Goal: Task Accomplishment & Management: Manage account settings

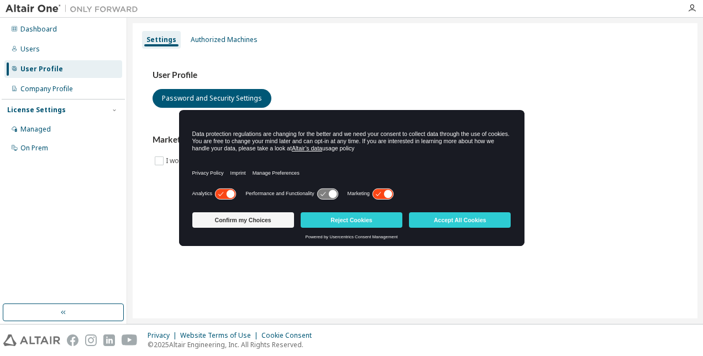
click at [473, 221] on button "Accept All Cookies" at bounding box center [460, 219] width 102 height 15
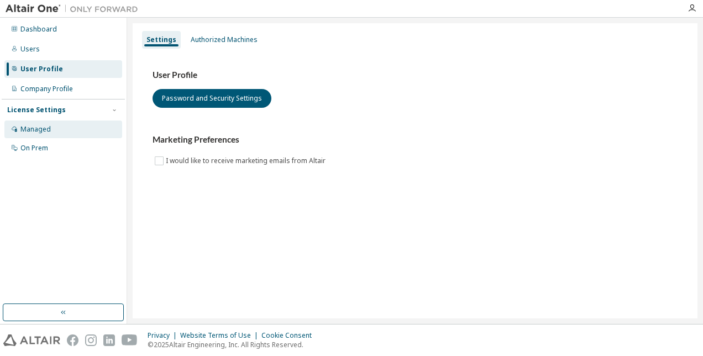
click at [49, 130] on div "Managed" at bounding box center [35, 129] width 30 height 9
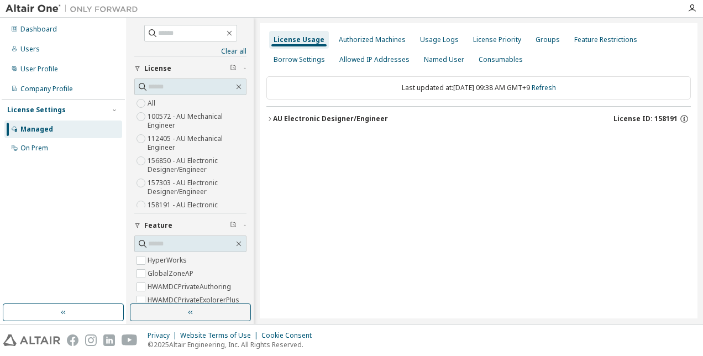
click at [269, 121] on icon "button" at bounding box center [270, 119] width 7 height 7
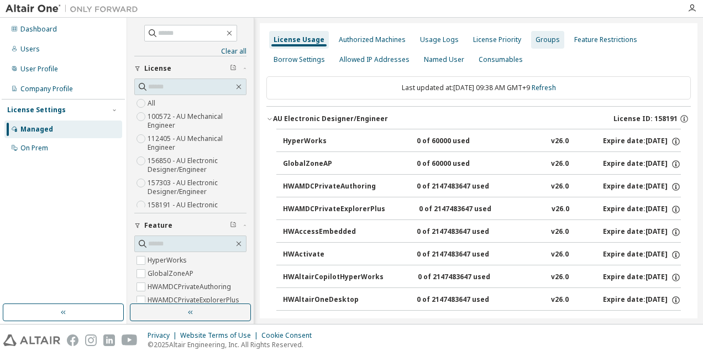
click at [540, 39] on div "Groups" at bounding box center [548, 39] width 24 height 9
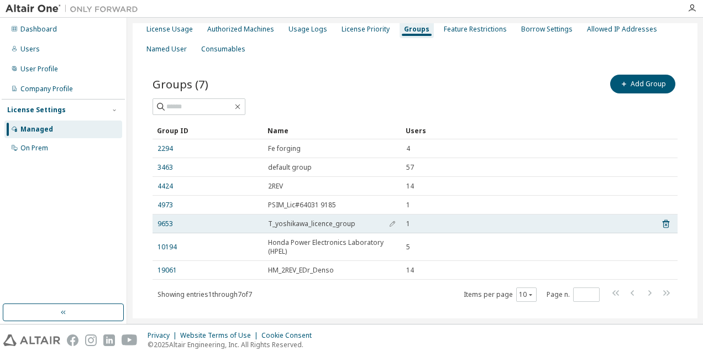
scroll to position [29, 0]
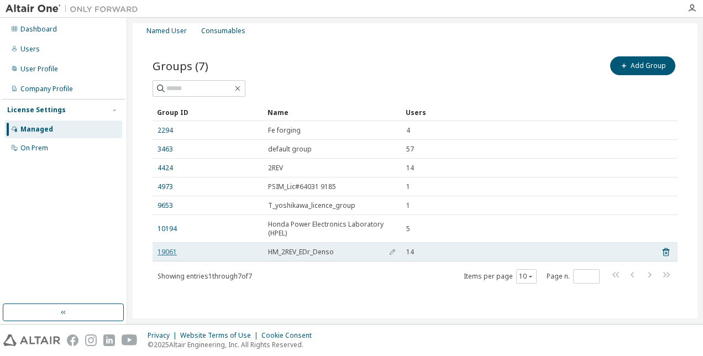
click at [163, 250] on link "19061" at bounding box center [167, 252] width 19 height 9
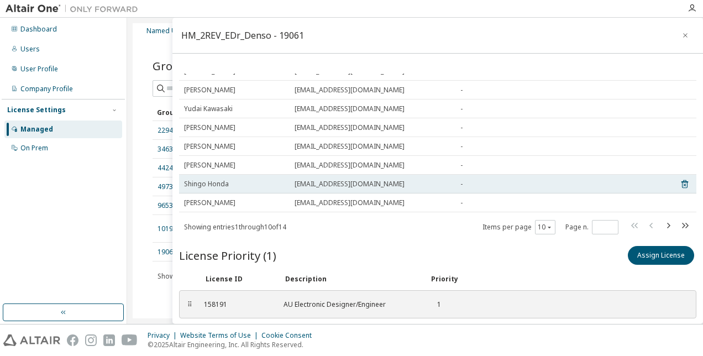
scroll to position [111, 0]
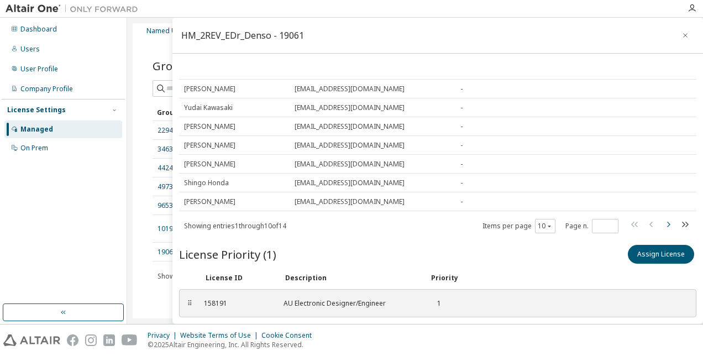
click at [662, 225] on icon "button" at bounding box center [668, 224] width 13 height 13
type input "*"
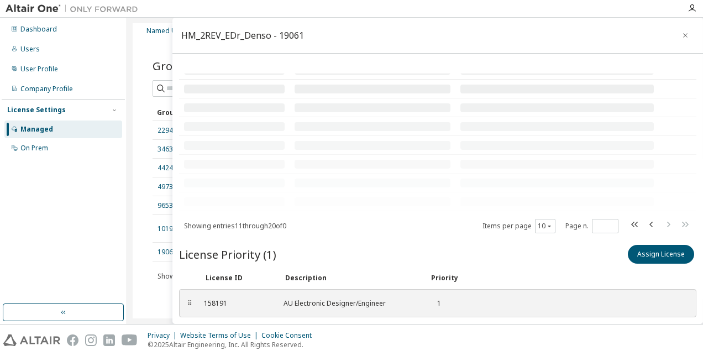
scroll to position [4, 0]
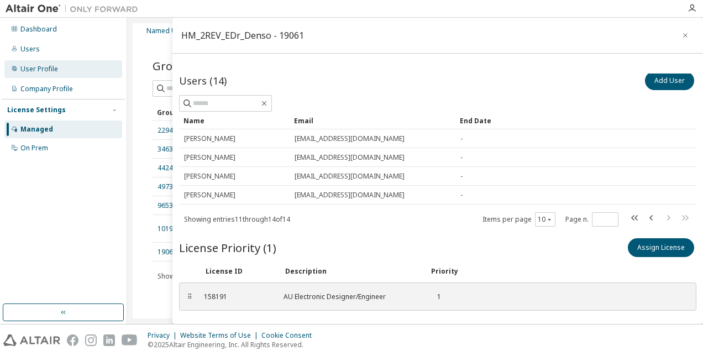
click at [36, 70] on div "User Profile" at bounding box center [39, 69] width 38 height 9
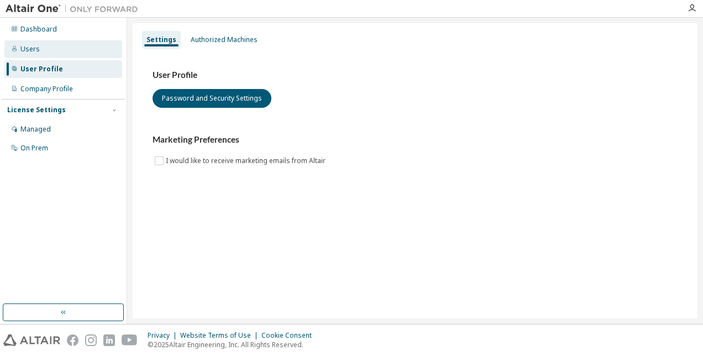
click at [34, 52] on div "Users" at bounding box center [29, 49] width 19 height 9
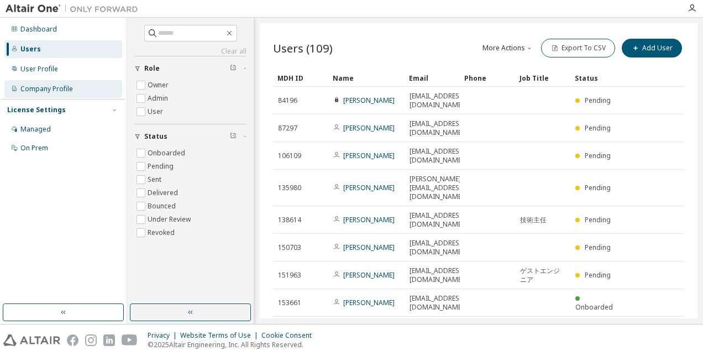
click at [39, 93] on div "Company Profile" at bounding box center [63, 89] width 118 height 18
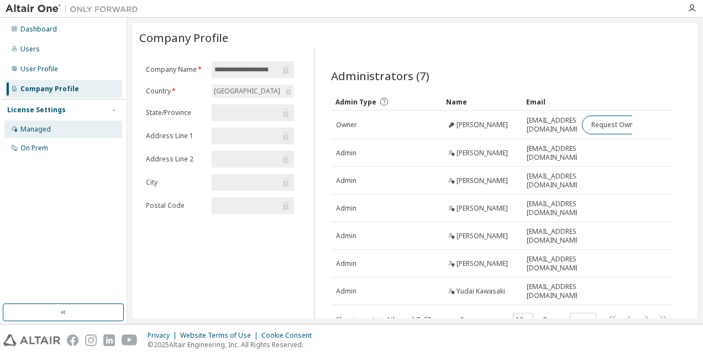
click at [34, 133] on div "Managed" at bounding box center [35, 129] width 30 height 9
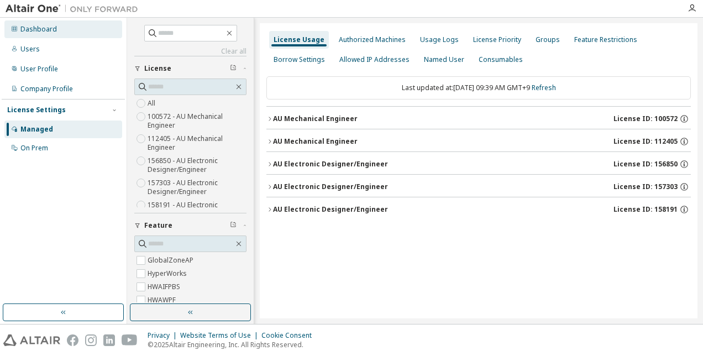
click at [39, 29] on div "Dashboard" at bounding box center [38, 29] width 36 height 9
